Goal: Task Accomplishment & Management: Complete application form

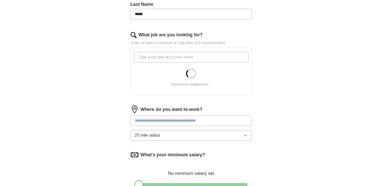
scroll to position [202, 0]
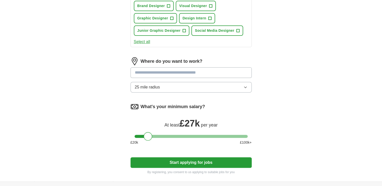
drag, startPoint x: 139, startPoint y: 120, endPoint x: 148, endPoint y: 121, distance: 8.6
click at [148, 121] on div "What's your minimum salary? At least £ 27k per year £ 20 k £ 100 k+" at bounding box center [190, 126] width 121 height 47
click at [173, 70] on input at bounding box center [190, 72] width 121 height 11
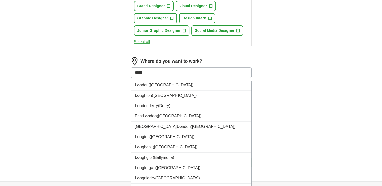
type input "******"
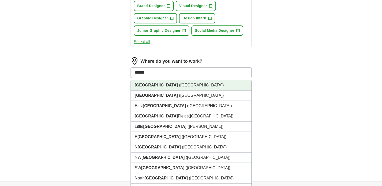
click at [176, 83] on li "[GEOGRAPHIC_DATA] ([GEOGRAPHIC_DATA])" at bounding box center [191, 85] width 121 height 10
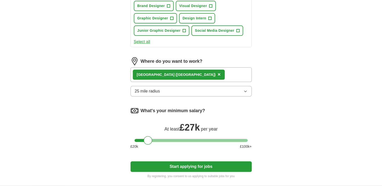
click at [157, 89] on span "25 mile radius" at bounding box center [147, 91] width 25 height 6
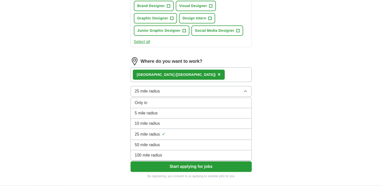
click at [158, 121] on span "10 mile radius" at bounding box center [147, 124] width 25 height 6
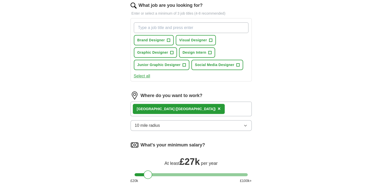
scroll to position [151, 0]
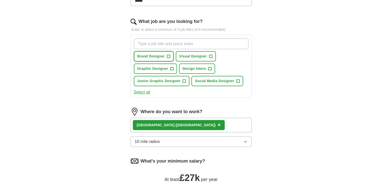
click at [164, 55] on span "Brand Designer" at bounding box center [150, 56] width 27 height 5
click at [162, 65] on button "Graphic Designer +" at bounding box center [155, 69] width 43 height 10
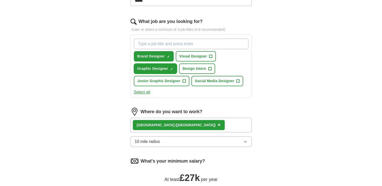
click at [162, 67] on span "Graphic Designer" at bounding box center [152, 68] width 31 height 5
click at [162, 56] on span "Brand Designer" at bounding box center [150, 56] width 27 height 5
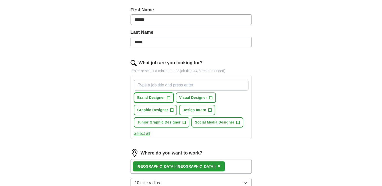
scroll to position [101, 0]
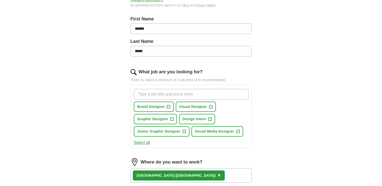
click at [171, 92] on input "What job are you looking for?" at bounding box center [191, 94] width 115 height 11
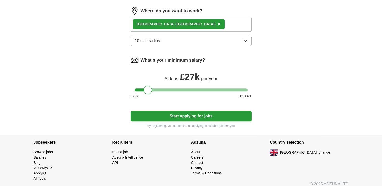
scroll to position [258, 0]
click at [181, 117] on button "Start applying for jobs" at bounding box center [190, 116] width 121 height 11
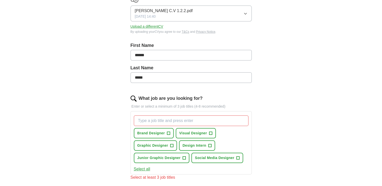
scroll to position [76, 0]
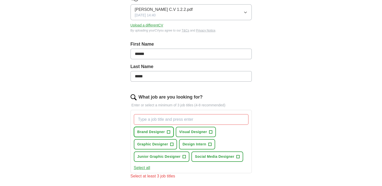
click at [150, 134] on button "Brand Designer +" at bounding box center [154, 132] width 40 height 10
click at [150, 142] on span "Graphic Designer" at bounding box center [152, 144] width 31 height 5
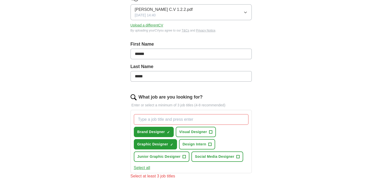
click at [177, 137] on div "Brand Designer ✓ × Visual Designer + Graphic Designer ✓ × Design Intern + Junio…" at bounding box center [191, 138] width 117 height 52
click at [189, 133] on span "Visual Designer" at bounding box center [193, 131] width 28 height 5
click at [174, 150] on div "Brand Designer ✓ × Visual Designer ✓ × Graphic Designer ✓ × Design Intern + Jun…" at bounding box center [191, 138] width 117 height 52
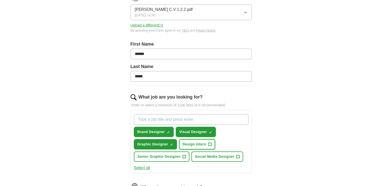
click at [193, 146] on span "Design Intern" at bounding box center [194, 144] width 24 height 5
drag, startPoint x: 180, startPoint y: 155, endPoint x: 187, endPoint y: 155, distance: 7.6
click at [180, 155] on span "Junior Graphic Designer" at bounding box center [158, 156] width 43 height 5
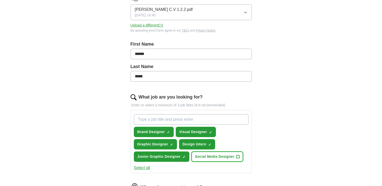
click at [204, 155] on span "Social Media Designer" at bounding box center [214, 156] width 39 height 5
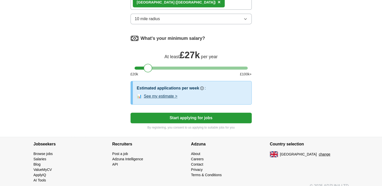
scroll to position [279, 0]
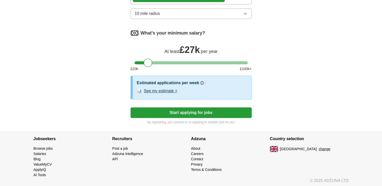
click at [205, 120] on p "By registering, you consent to us applying to suitable jobs for you" at bounding box center [190, 122] width 121 height 5
click at [207, 113] on button "Start applying for jobs" at bounding box center [190, 112] width 121 height 11
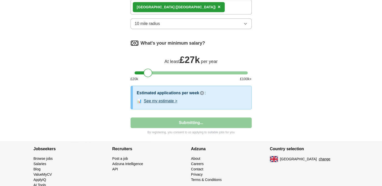
select select "**"
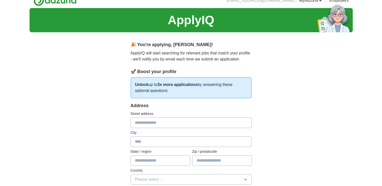
scroll to position [0, 0]
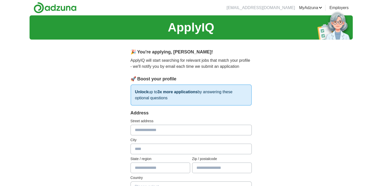
click at [163, 132] on input "text" at bounding box center [190, 130] width 121 height 11
type input "******"
type input "**********"
type input "*******"
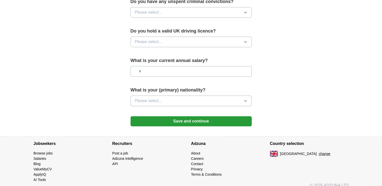
scroll to position [336, 0]
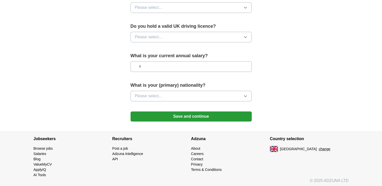
click at [179, 118] on button "Save and continue" at bounding box center [190, 116] width 121 height 10
